Goal: Transaction & Acquisition: Purchase product/service

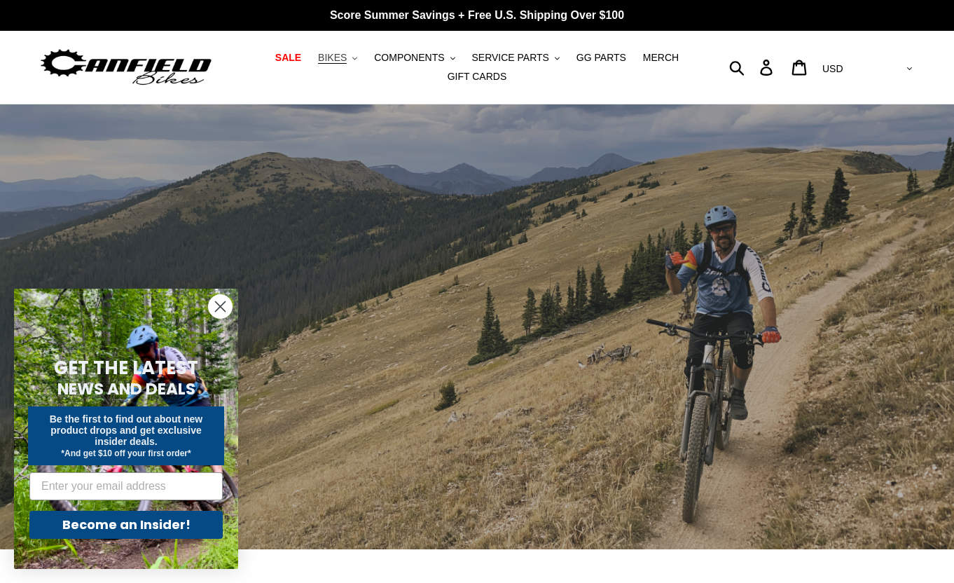
click at [347, 62] on span "BIKES" at bounding box center [332, 58] width 29 height 12
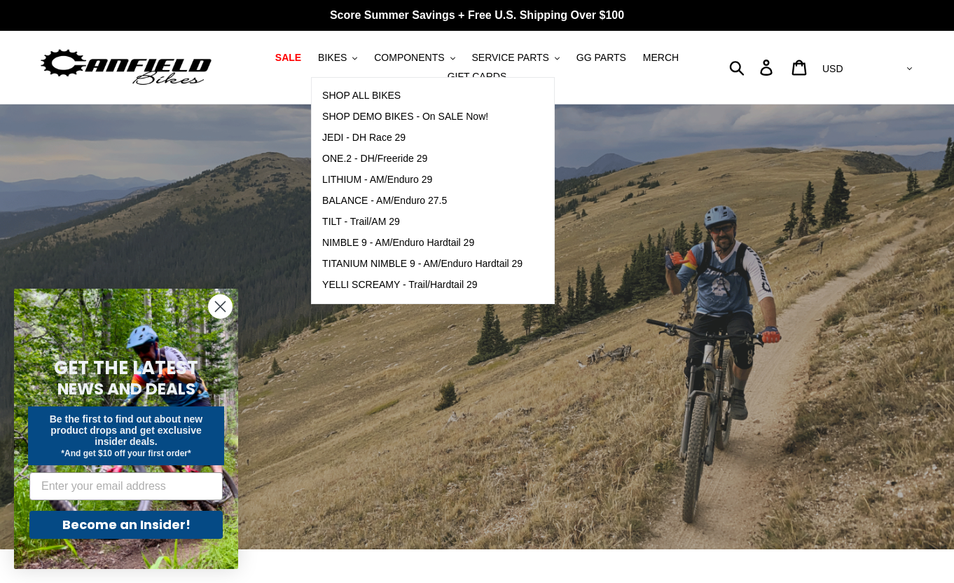
click at [220, 308] on icon "Close dialog" at bounding box center [220, 306] width 25 height 25
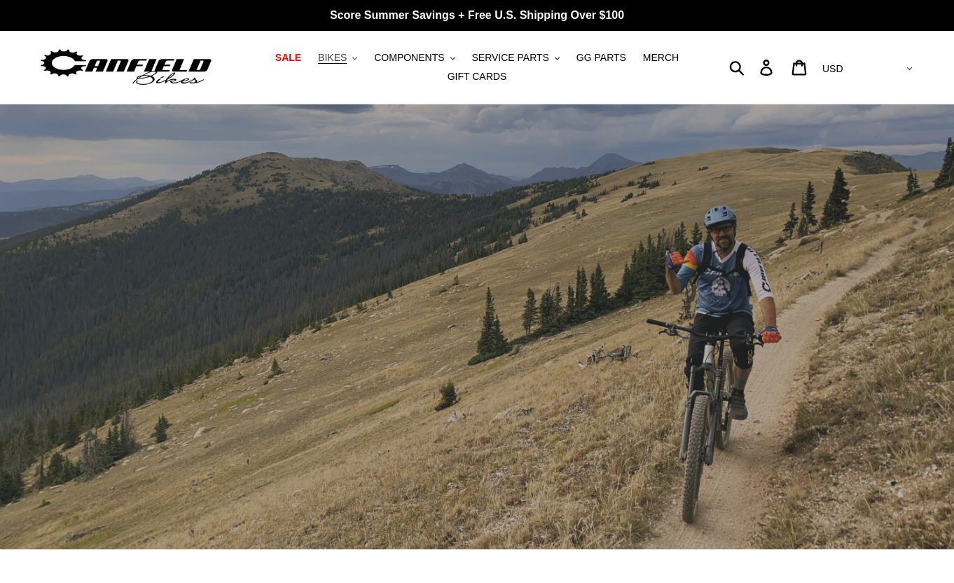
click at [343, 58] on span "BIKES" at bounding box center [332, 58] width 29 height 12
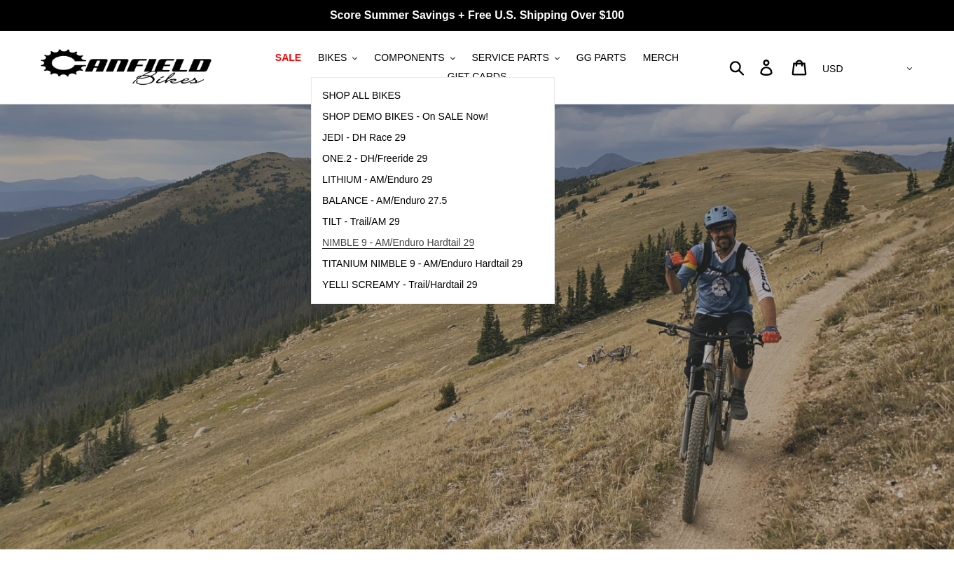
click at [441, 245] on span "NIMBLE 9 - AM/Enduro Hardtail 29" at bounding box center [398, 243] width 152 height 12
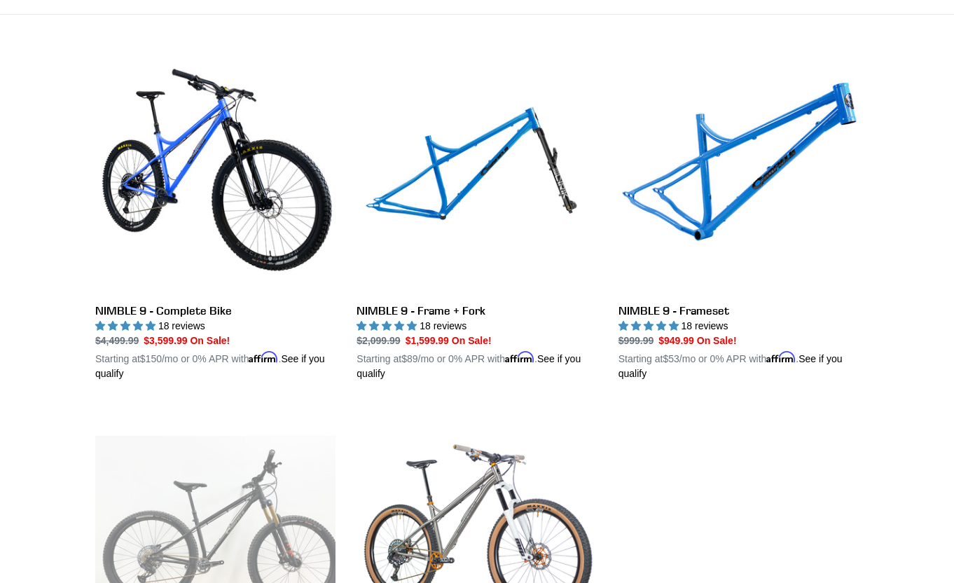
scroll to position [352, 0]
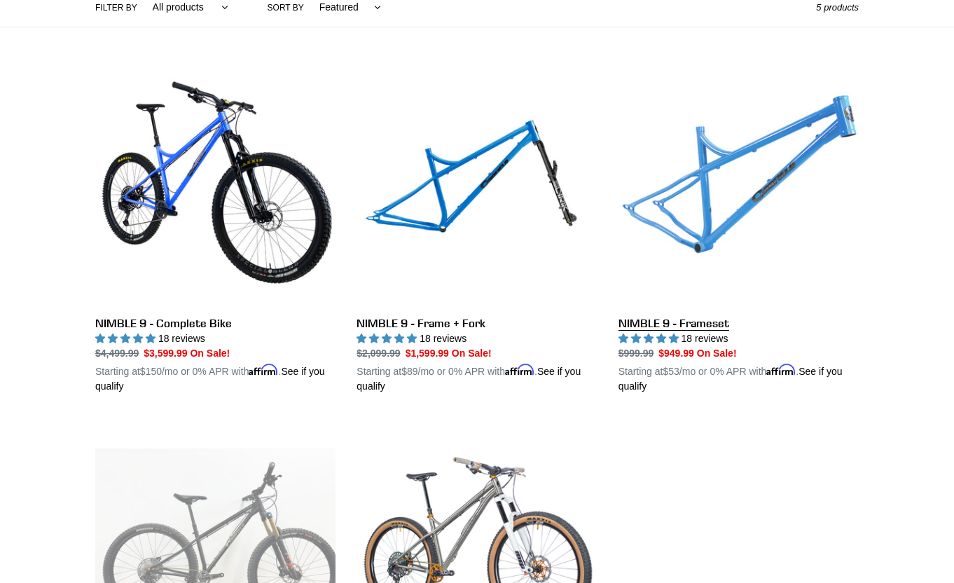
click at [710, 229] on link "NIMBLE 9 - Frameset" at bounding box center [739, 230] width 240 height 328
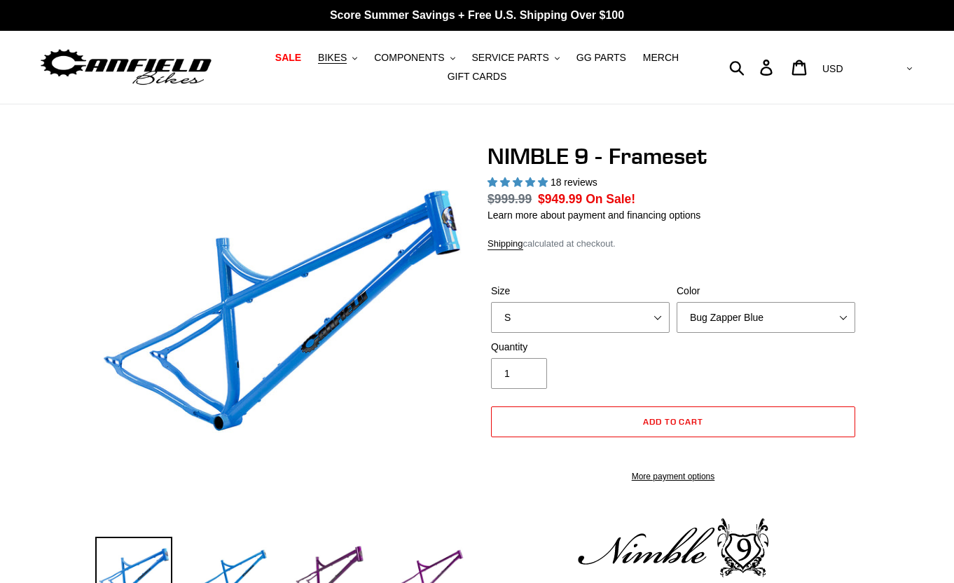
select select "highest-rating"
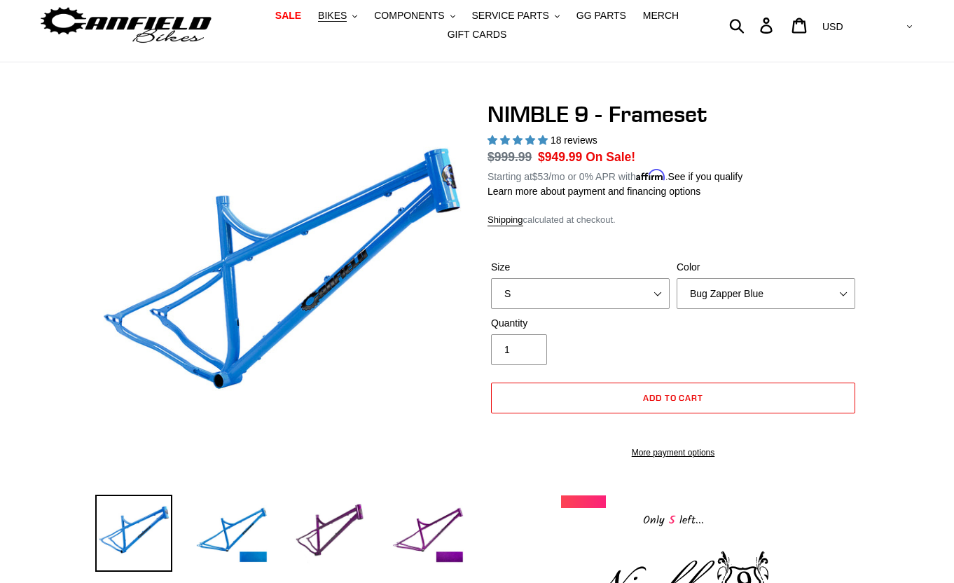
scroll to position [55, 0]
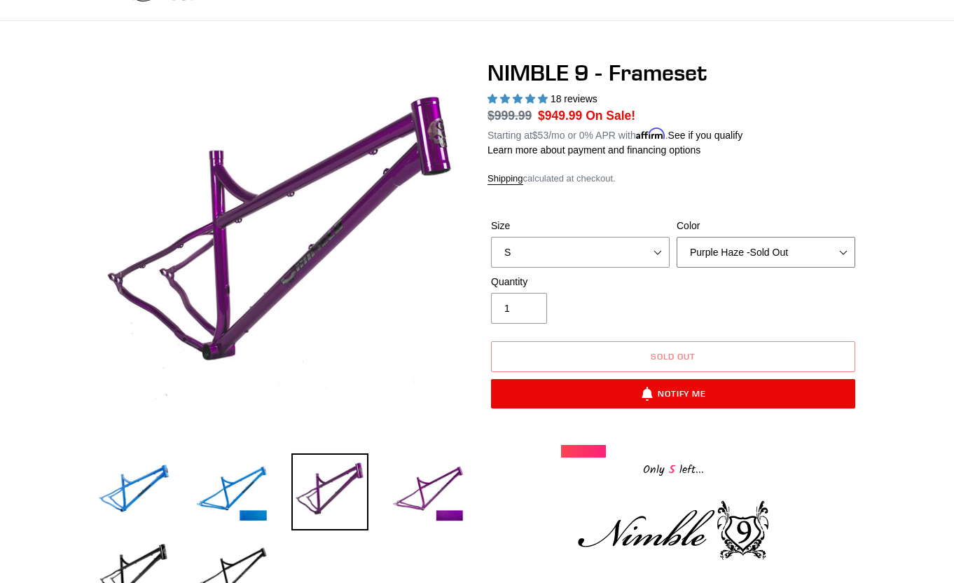
scroll to position [83, 0]
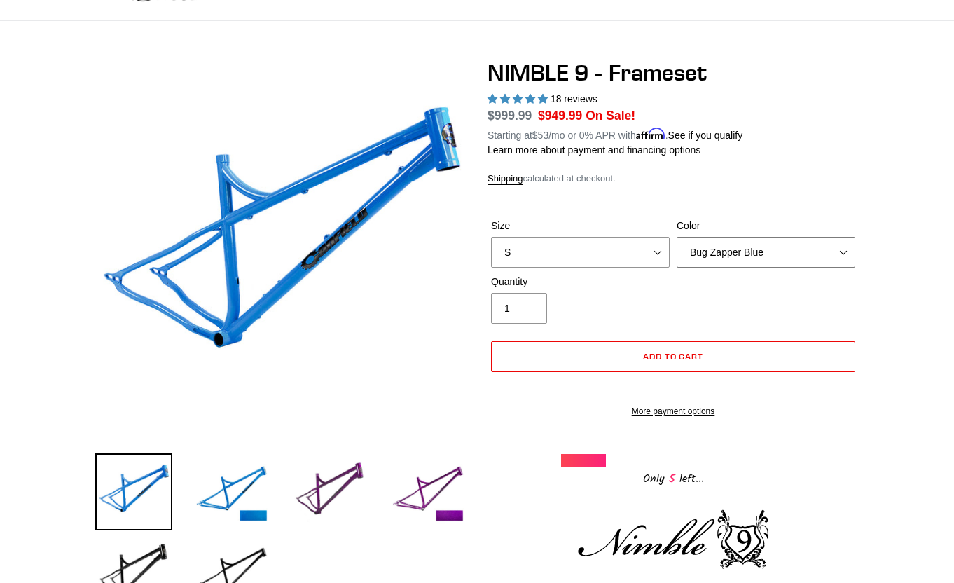
select select "Purple Haze -Sold Out"
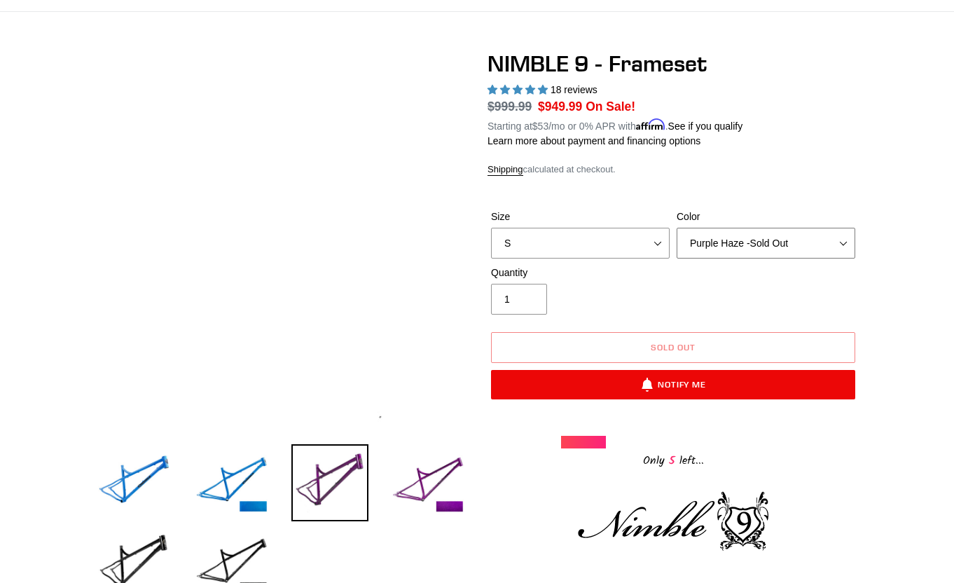
scroll to position [96, 0]
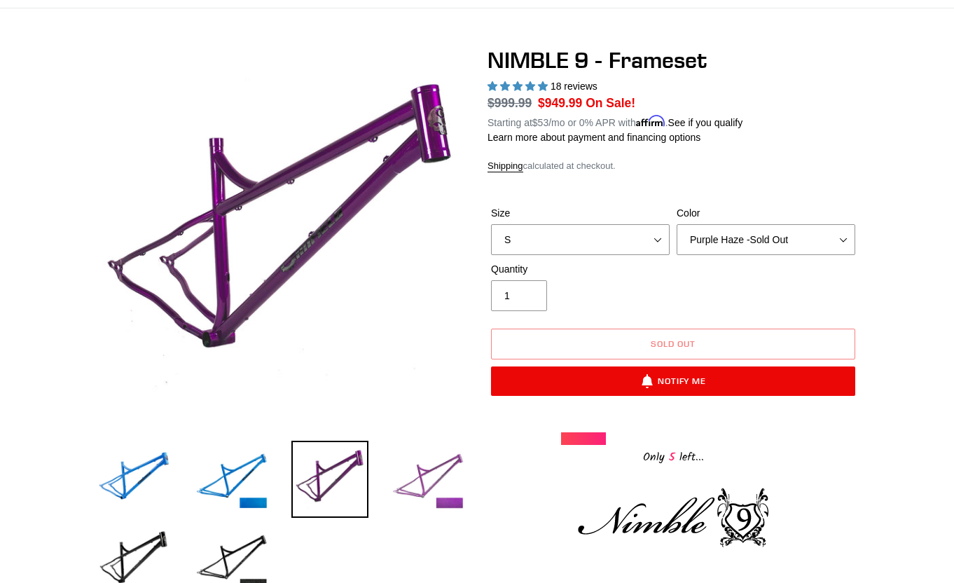
click at [418, 475] on img at bounding box center [428, 479] width 77 height 77
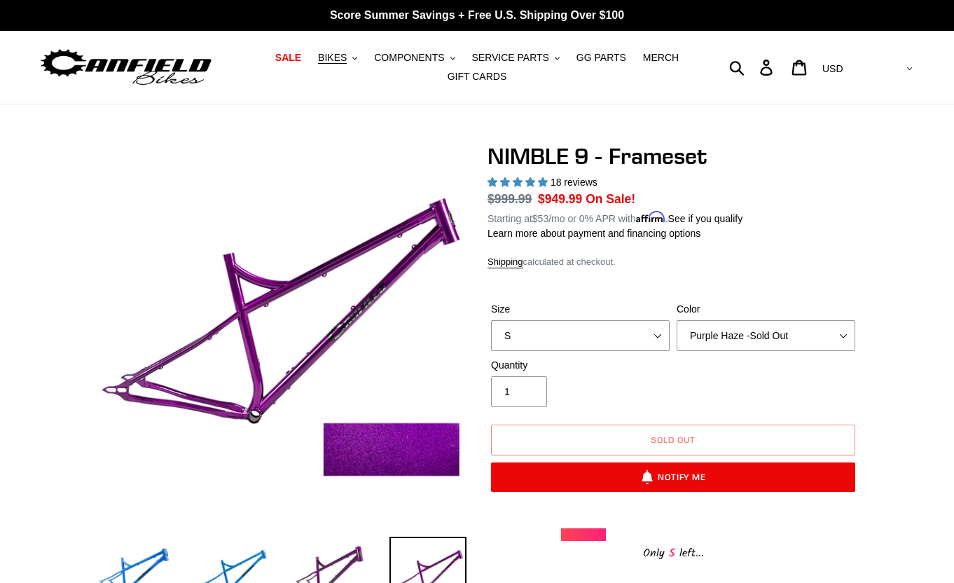
scroll to position [0, 0]
